Goal: Task Accomplishment & Management: Manage account settings

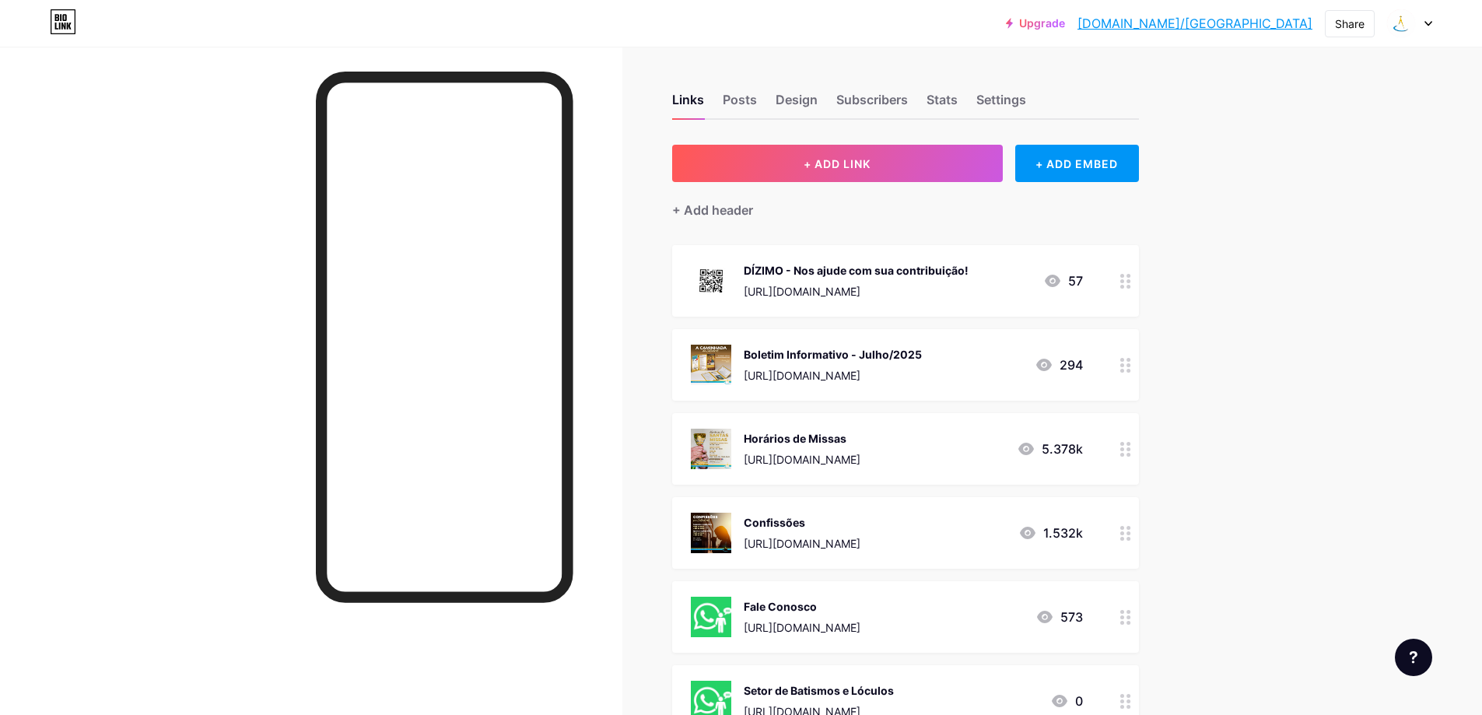
click at [799, 360] on div "Boletim Informativo - Julho/2025" at bounding box center [833, 354] width 178 height 16
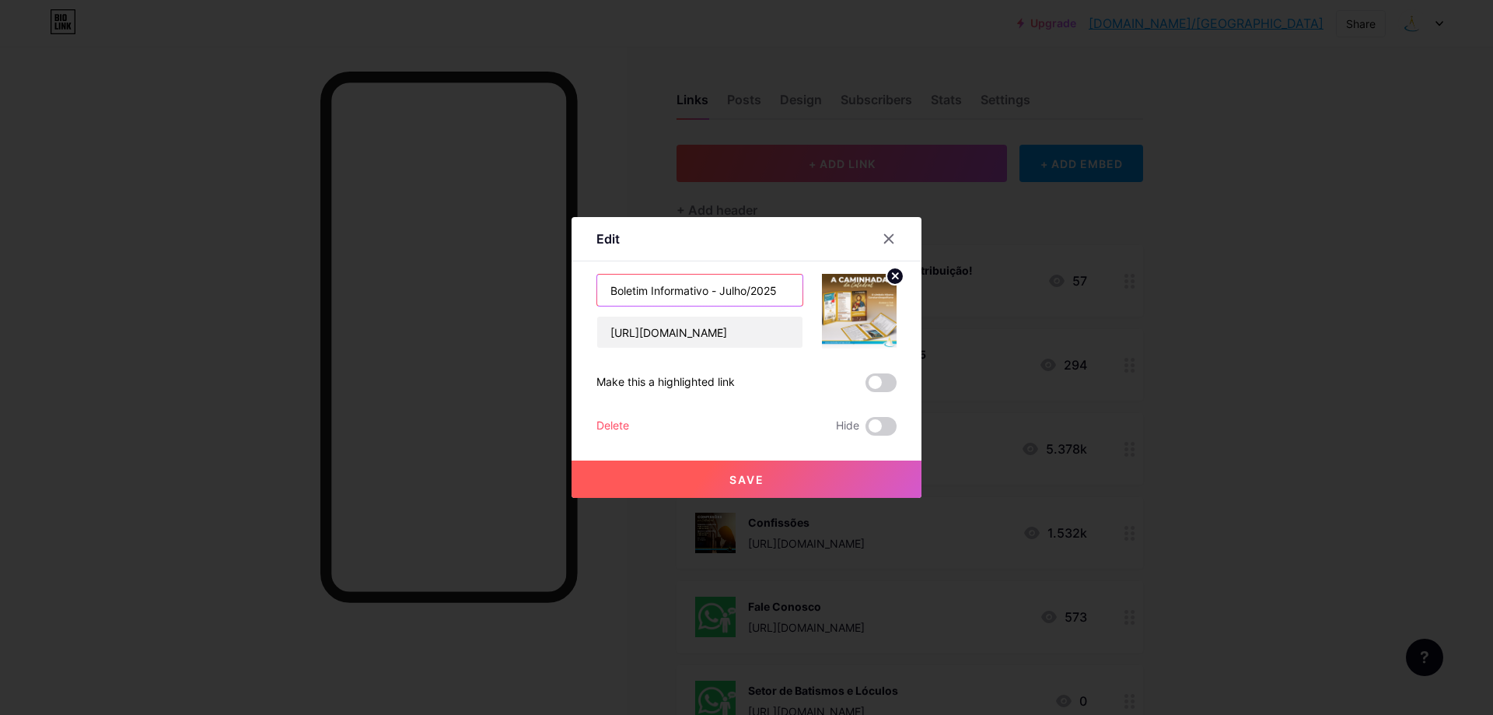
click at [746, 289] on input "Boletim Informativo - Julho/2025" at bounding box center [699, 290] width 205 height 31
type input "Boletim Informativo - Setembro/2025"
click at [783, 337] on input "[URL][DOMAIN_NAME]" at bounding box center [699, 332] width 205 height 31
drag, startPoint x: 796, startPoint y: 334, endPoint x: 421, endPoint y: 329, distance: 375.7
click at [421, 329] on div "Edit Content YouTube Play YouTube video without leaving your page. ADD Vimeo Pl…" at bounding box center [746, 357] width 1493 height 715
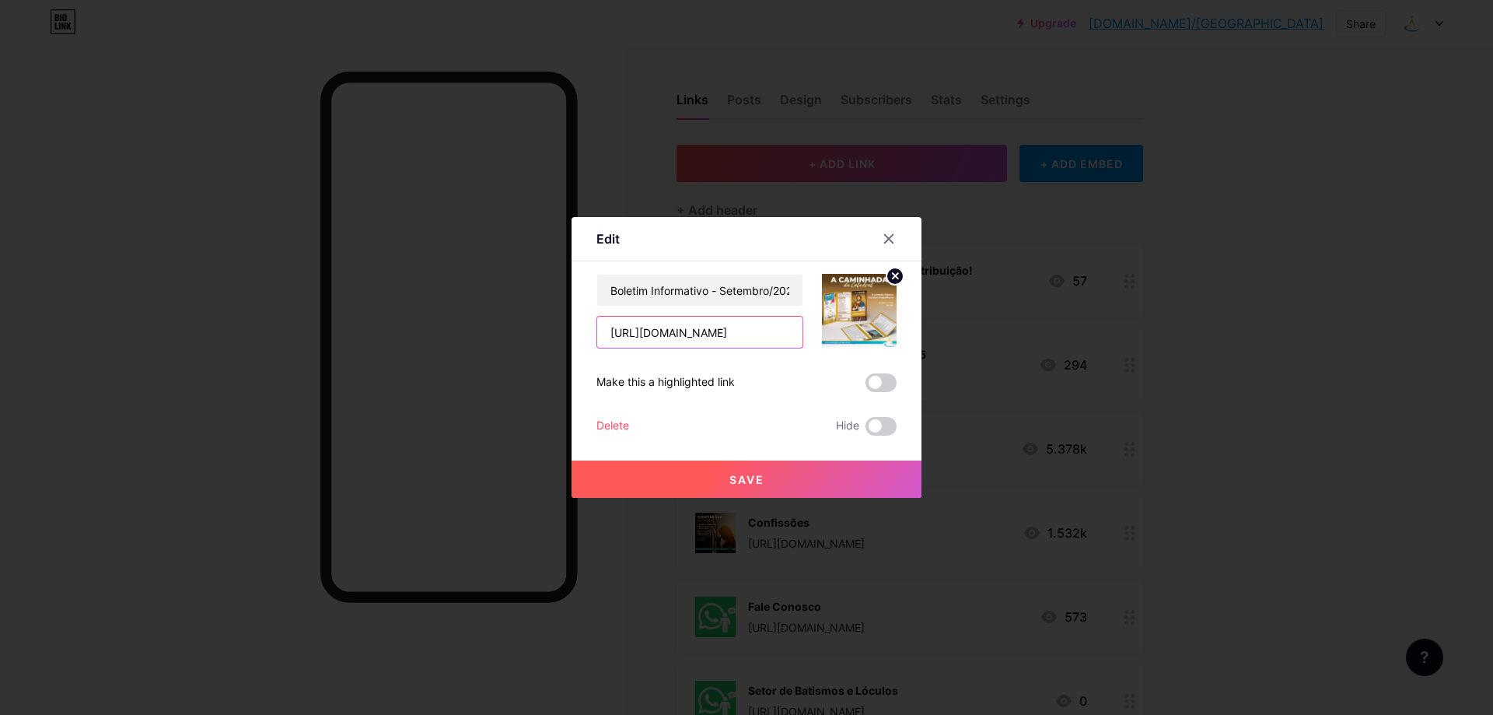
type input "zww/"
drag, startPoint x: 681, startPoint y: 334, endPoint x: 512, endPoint y: 346, distance: 169.2
click at [517, 342] on div "Edit Content YouTube Play YouTube video without leaving your page. ADD Vimeo Pl…" at bounding box center [746, 357] width 1493 height 715
paste input "[URL][DOMAIN_NAME]"
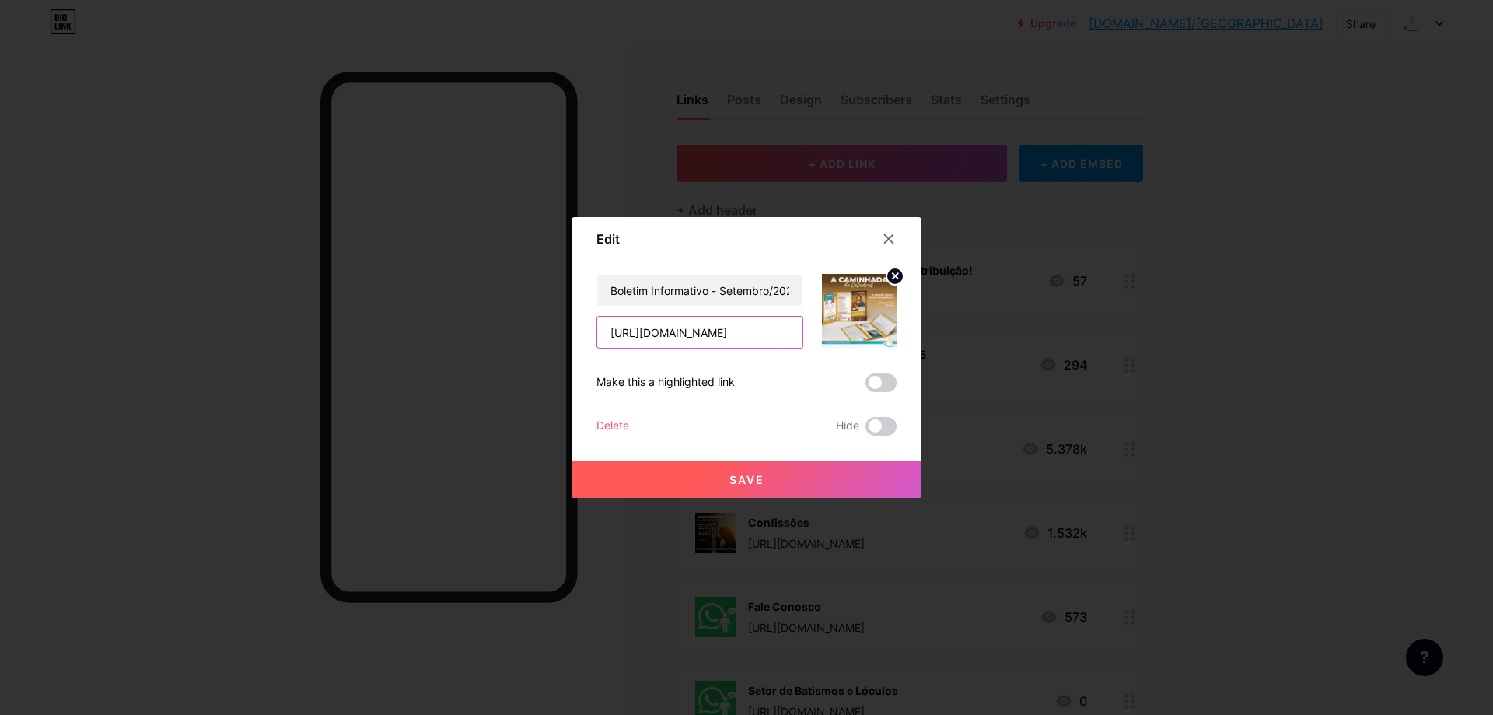
type input "[URL][DOMAIN_NAME]"
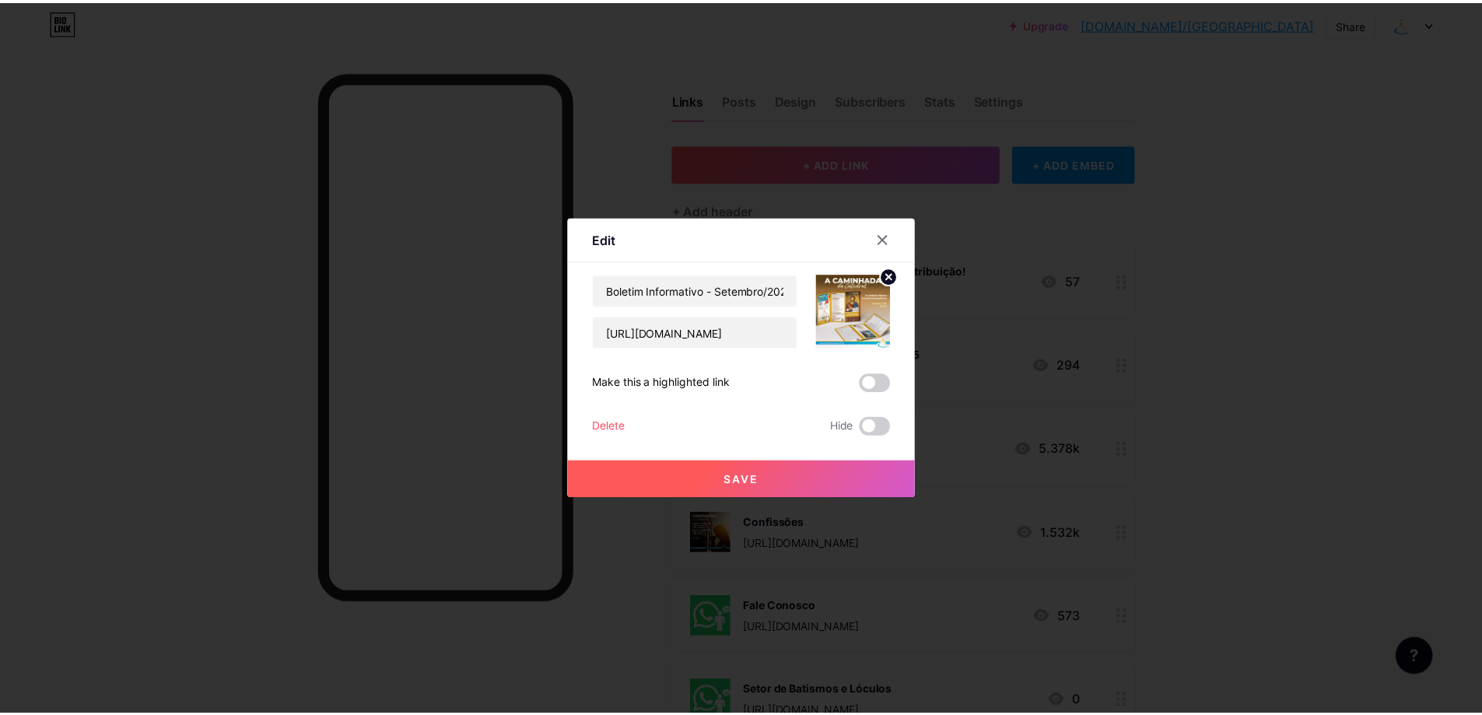
scroll to position [0, 0]
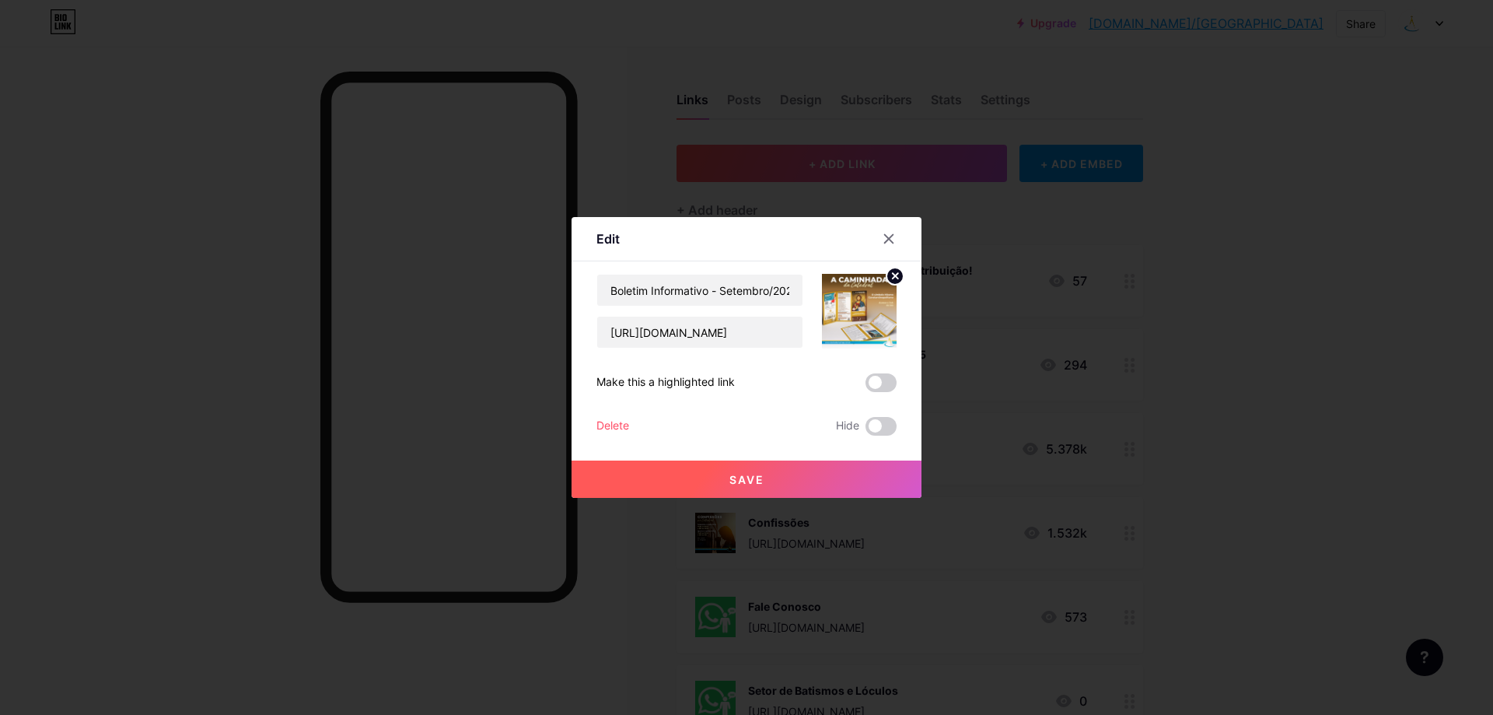
click at [895, 277] on icon at bounding box center [895, 275] width 5 height 5
click at [868, 305] on rect at bounding box center [856, 300] width 25 height 25
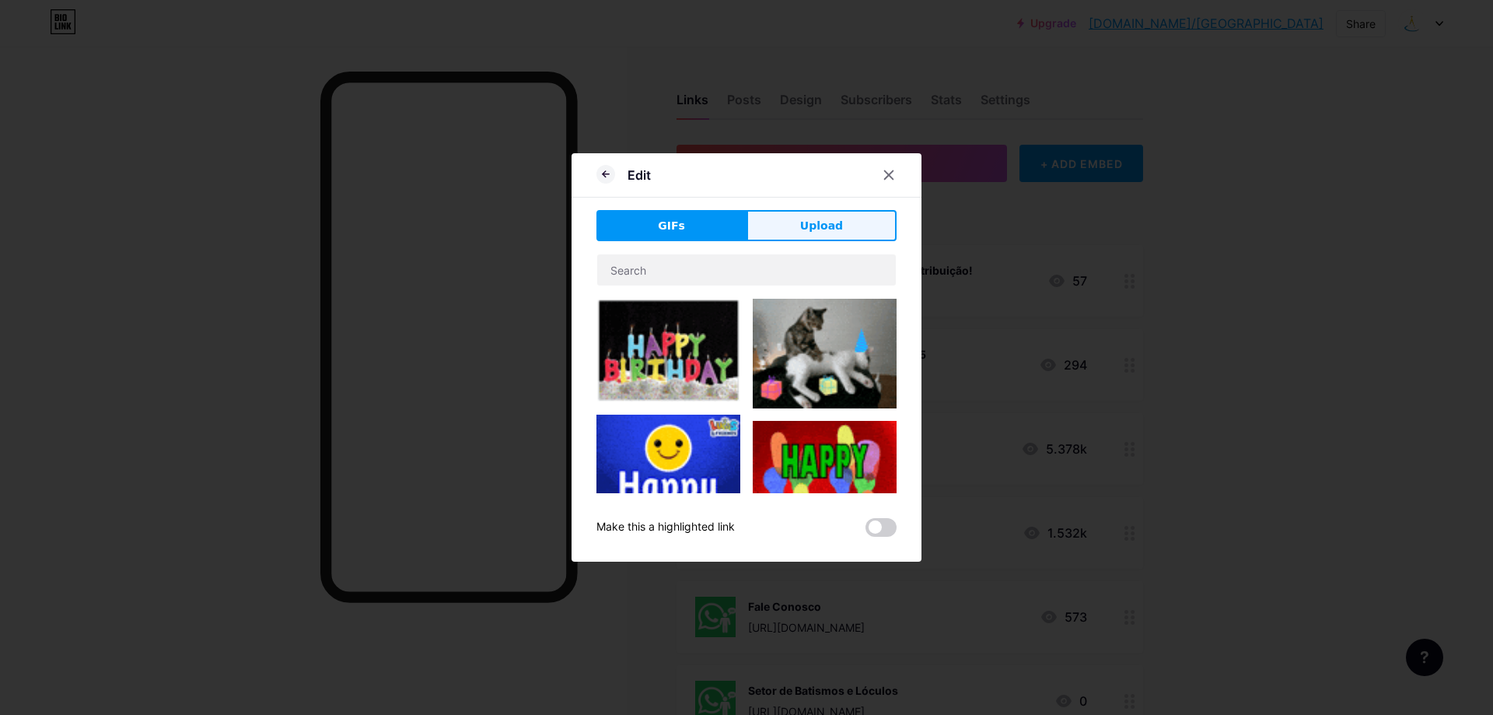
drag, startPoint x: 823, startPoint y: 221, endPoint x: 796, endPoint y: 251, distance: 40.2
click at [821, 222] on span "Upload" at bounding box center [821, 226] width 43 height 16
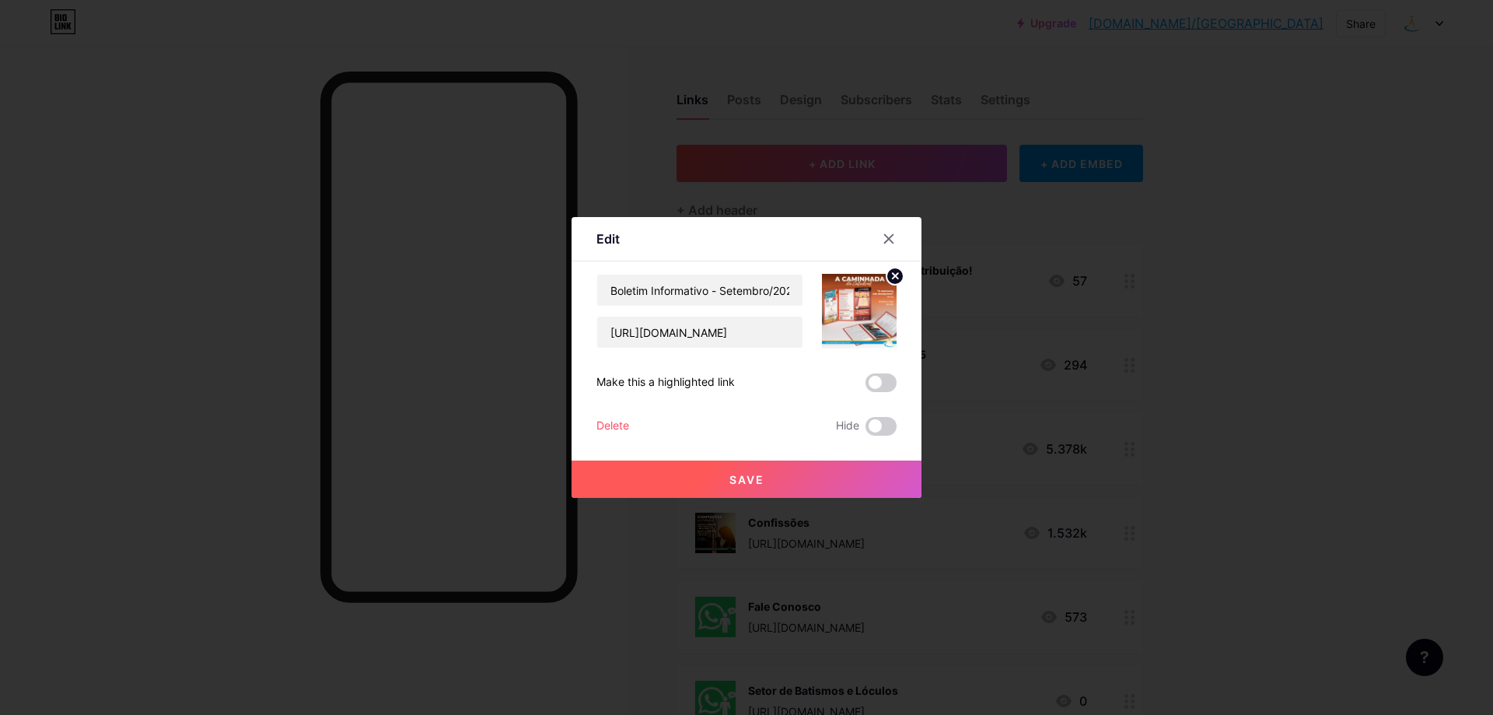
click at [829, 481] on button "Save" at bounding box center [747, 478] width 350 height 37
